Goal: Use online tool/utility: Utilize a website feature to perform a specific function

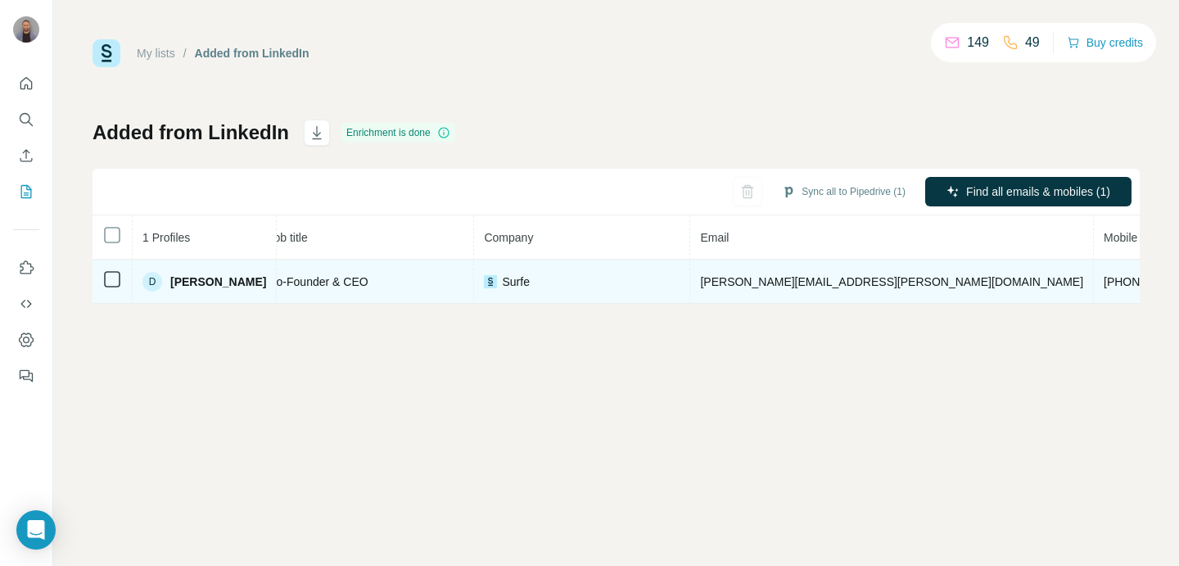
scroll to position [0, 285]
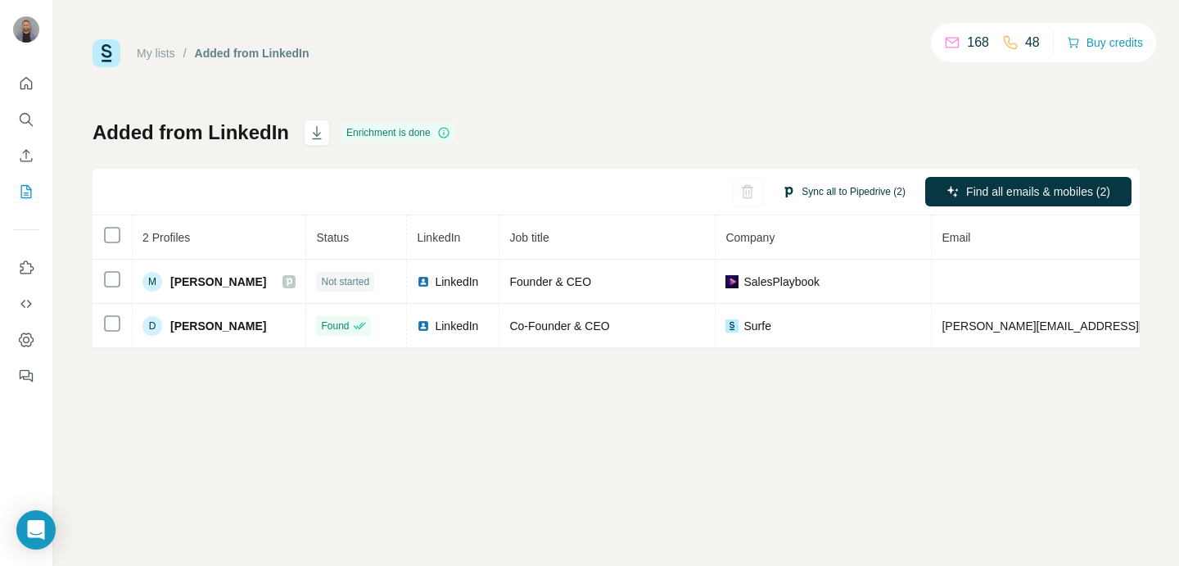
click at [829, 187] on button "Sync all to Pipedrive (2)" at bounding box center [843, 191] width 147 height 25
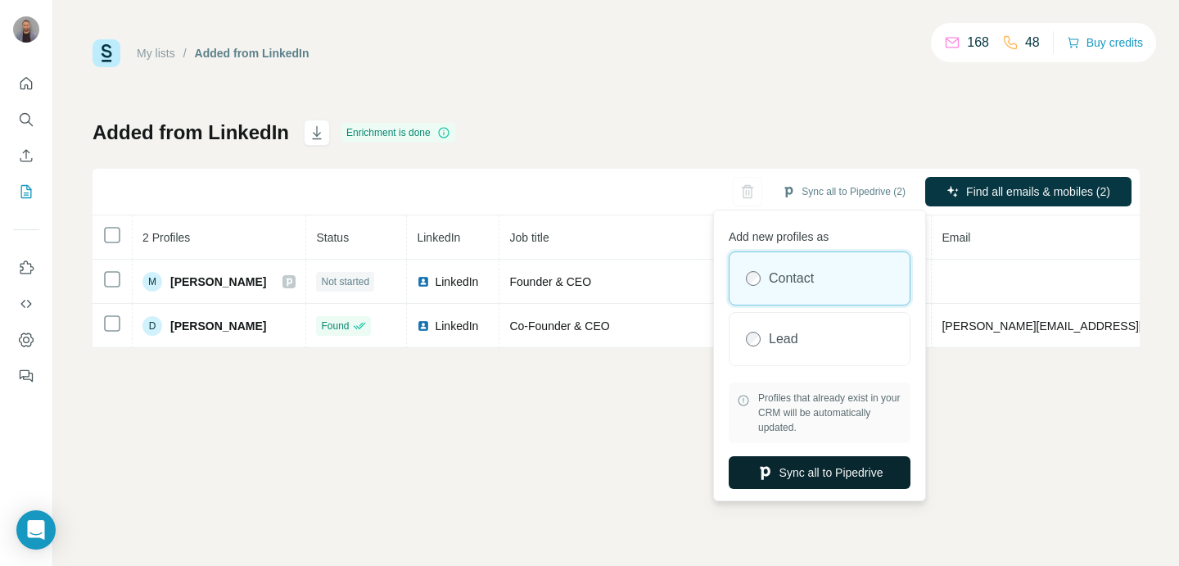
click at [826, 473] on button "Sync all to Pipedrive" at bounding box center [820, 472] width 182 height 33
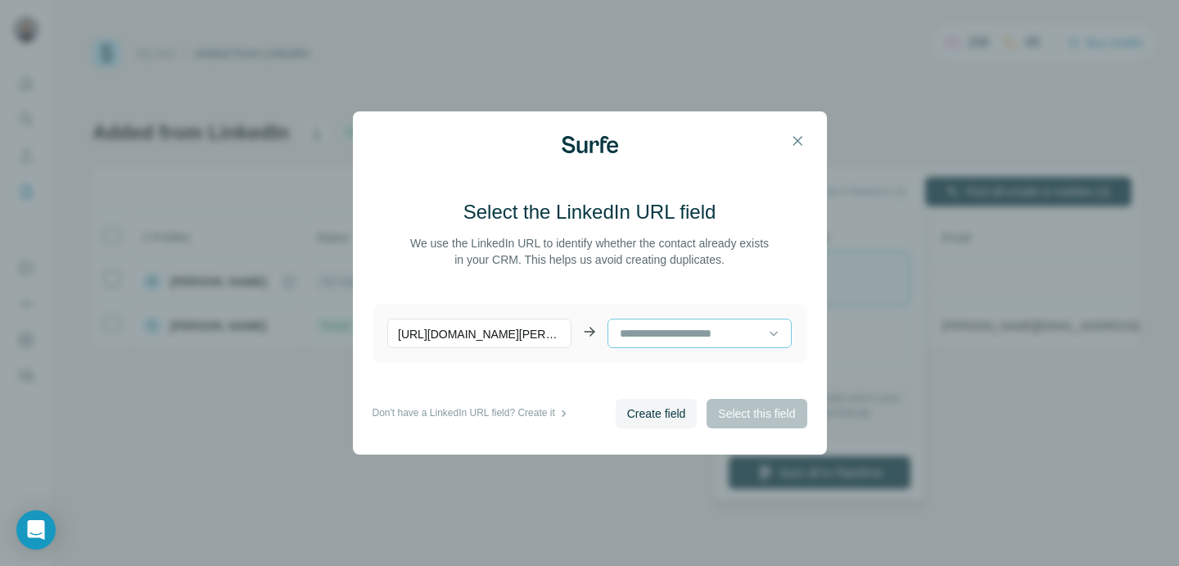
click at [707, 341] on input at bounding box center [693, 333] width 150 height 18
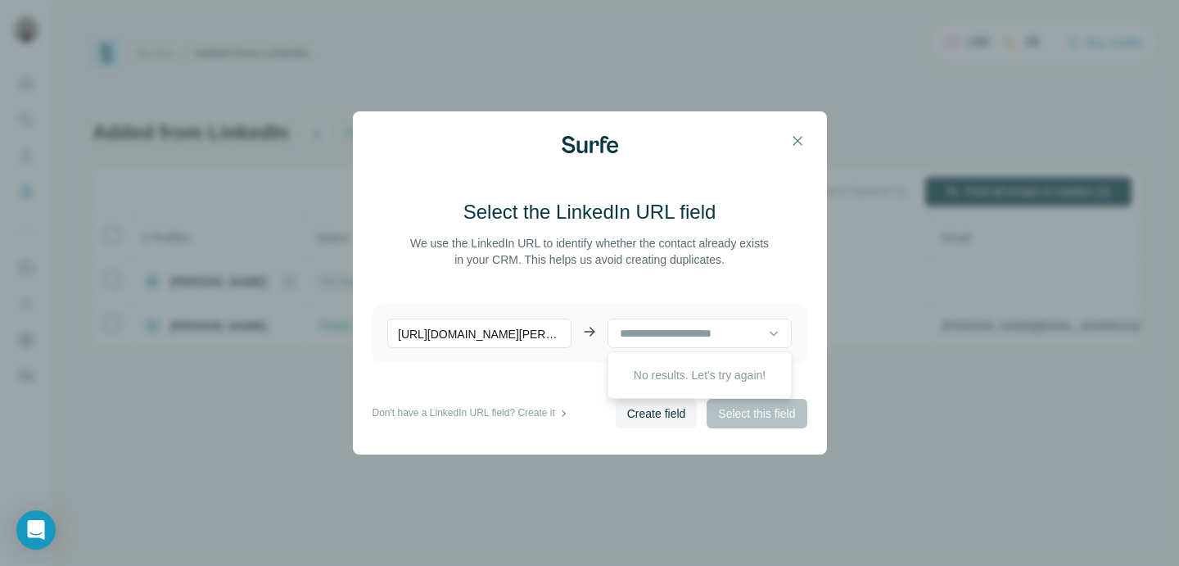
click at [652, 412] on span "Create field" at bounding box center [656, 413] width 59 height 16
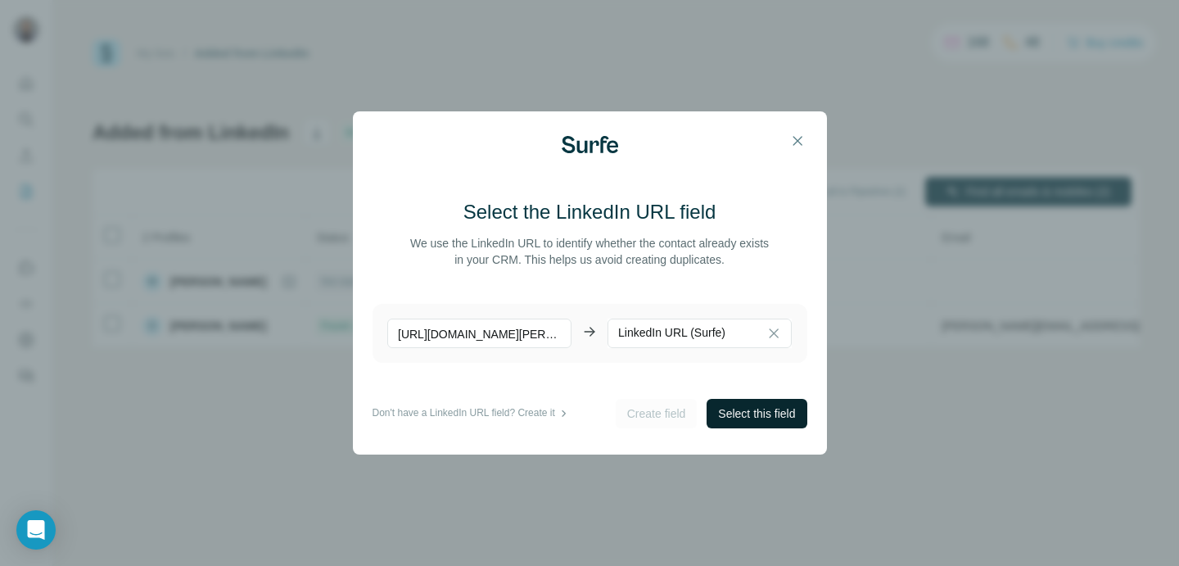
click at [738, 413] on span "Select this field" at bounding box center [756, 413] width 77 height 16
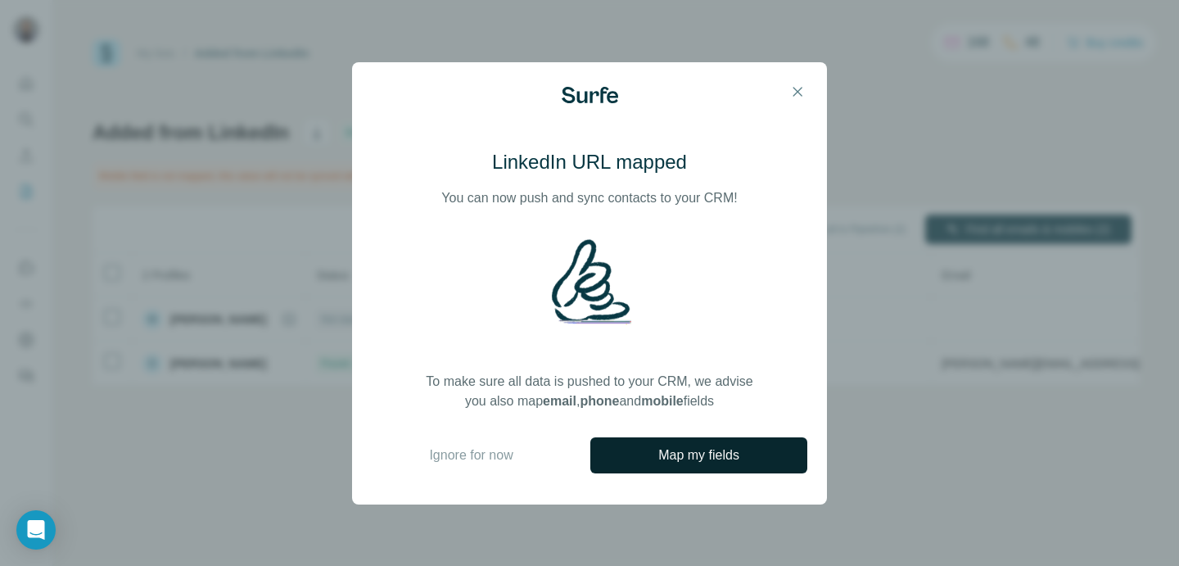
click at [708, 465] on span "Map my fields" at bounding box center [698, 455] width 81 height 20
click at [731, 449] on span "Map my fields" at bounding box center [698, 455] width 81 height 20
